Goal: Transaction & Acquisition: Purchase product/service

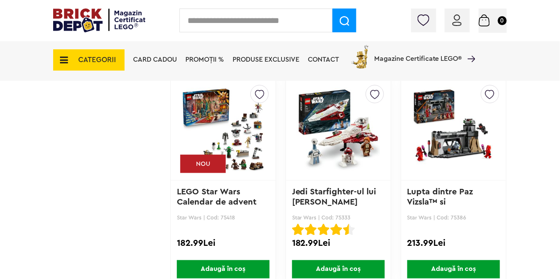
scroll to position [1096, 0]
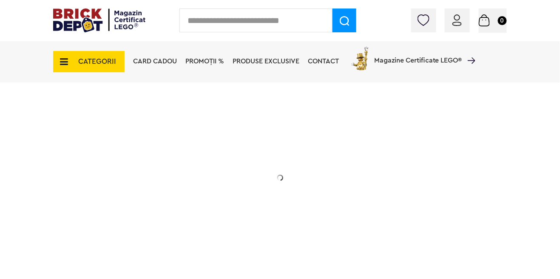
click at [68, 68] on span "CATEGORII" at bounding box center [88, 61] width 71 height 21
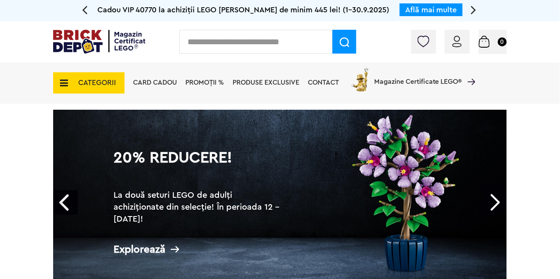
click at [88, 85] on span "CATEGORII" at bounding box center [97, 82] width 38 height 7
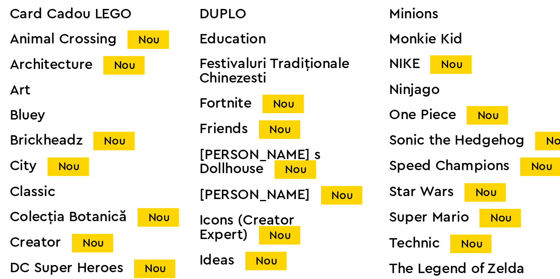
click at [452, 229] on div "Star Wars Nou" at bounding box center [484, 224] width 113 height 9
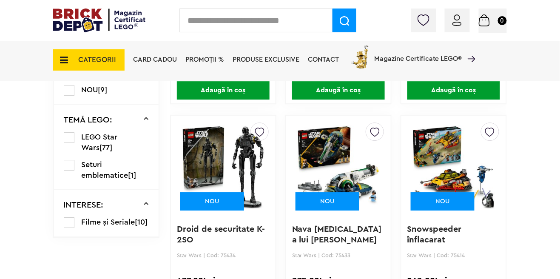
click at [472, 183] on img at bounding box center [453, 166] width 83 height 119
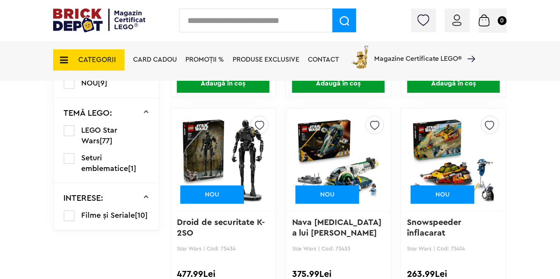
scroll to position [650, 0]
